Goal: Task Accomplishment & Management: Complete application form

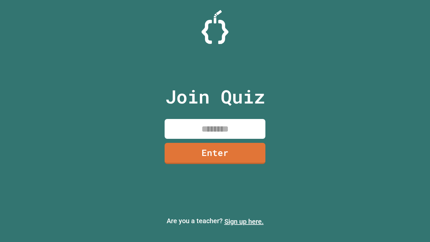
click at [244, 221] on link "Sign up here." at bounding box center [243, 221] width 39 height 8
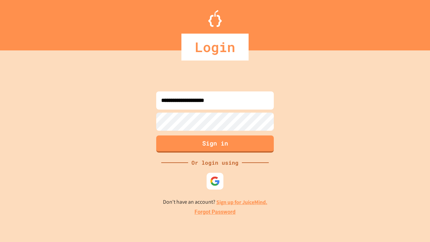
type input "**********"
